Goal: Information Seeking & Learning: Learn about a topic

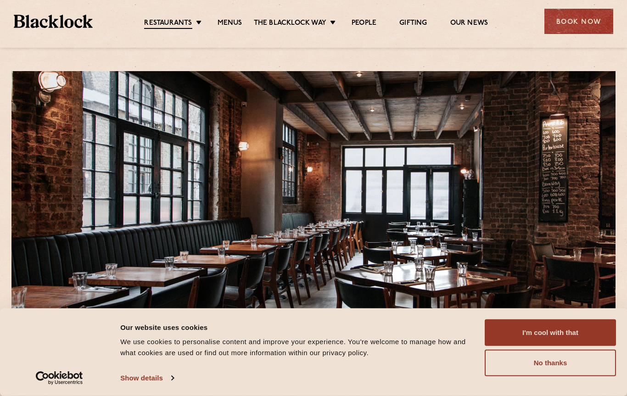
click at [552, 333] on button "I'm cool with that" at bounding box center [550, 332] width 131 height 27
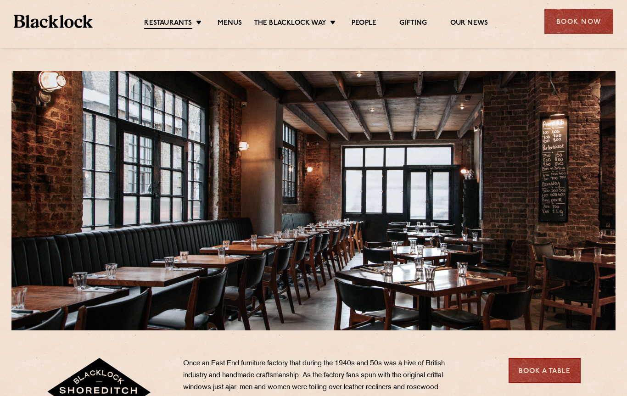
click at [0, 0] on link "[DATE] Roast" at bounding box center [0, 0] width 0 height 0
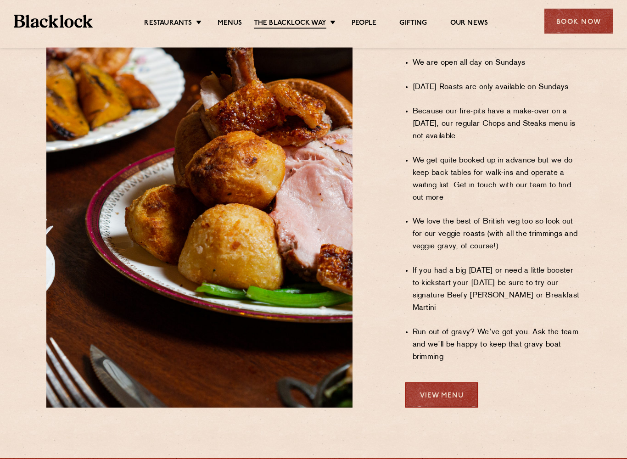
scroll to position [652, 0]
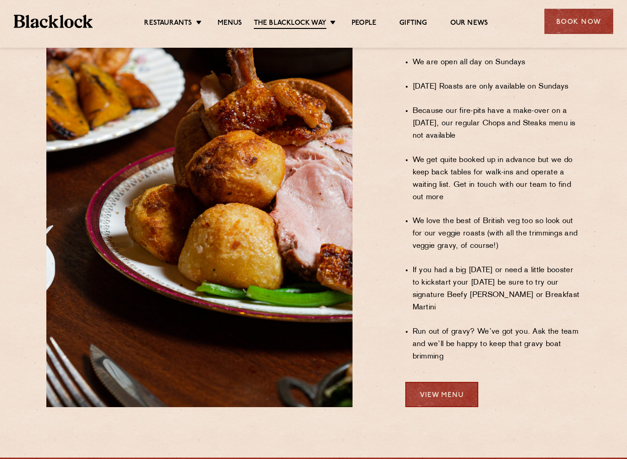
click at [453, 382] on link "View Menu" at bounding box center [441, 394] width 73 height 25
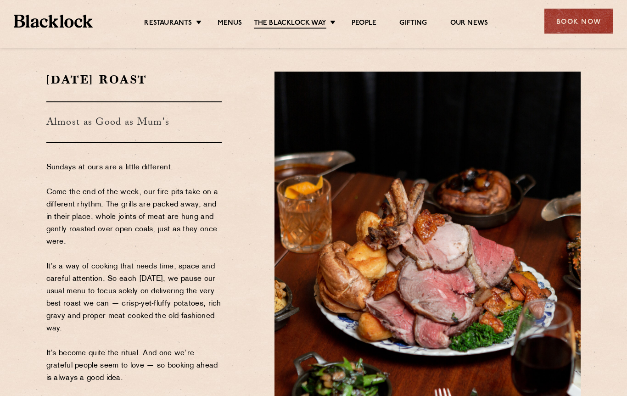
scroll to position [0, 0]
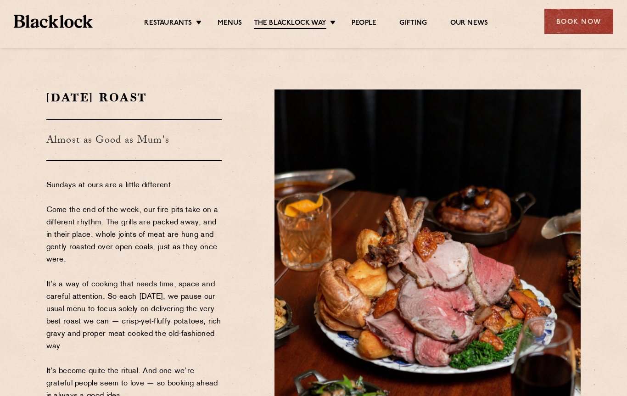
click at [231, 21] on link "Menus" at bounding box center [230, 23] width 25 height 9
